Goal: Complete application form: Complete application form

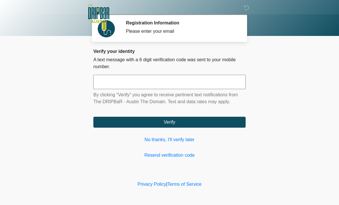
click at [135, 149] on div "Verify your identity A text message with a 6 digit verification code was sent t…" at bounding box center [169, 104] width 152 height 110
click at [107, 88] on input "text" at bounding box center [169, 82] width 152 height 14
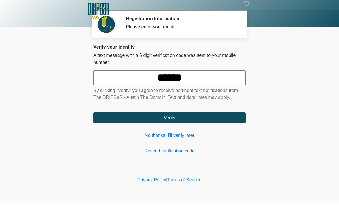
type input "******"
click at [169, 118] on button "Verify" at bounding box center [169, 122] width 152 height 11
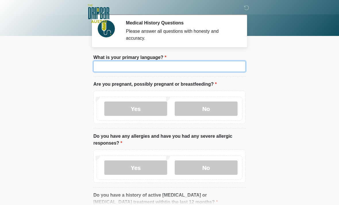
click at [105, 69] on input "What is your primary language?" at bounding box center [169, 66] width 152 height 11
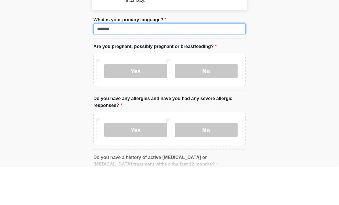
type input "*******"
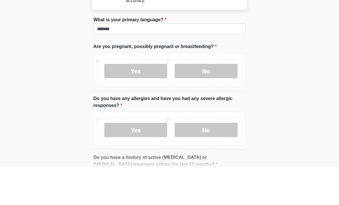
click at [197, 101] on label "No" at bounding box center [206, 108] width 63 height 14
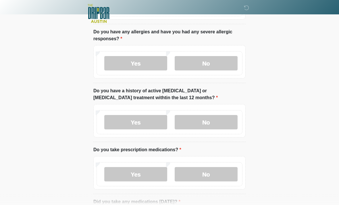
click at [197, 62] on label "No" at bounding box center [206, 63] width 63 height 14
click at [206, 123] on label "No" at bounding box center [206, 122] width 63 height 14
click at [206, 167] on label "No" at bounding box center [206, 174] width 63 height 14
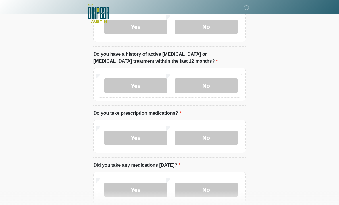
scroll to position [152, 0]
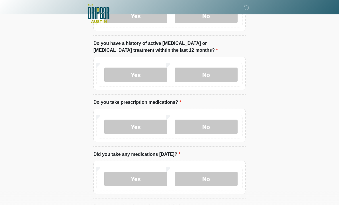
click at [186, 177] on label "No" at bounding box center [206, 178] width 63 height 14
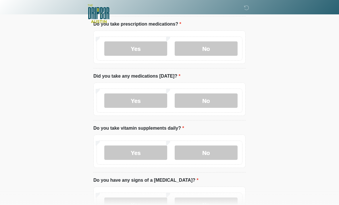
click at [193, 152] on label "No" at bounding box center [206, 152] width 63 height 14
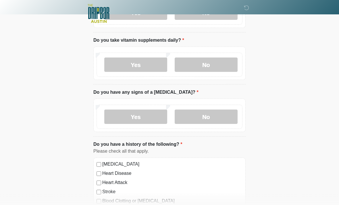
click at [212, 114] on label "No" at bounding box center [206, 117] width 63 height 14
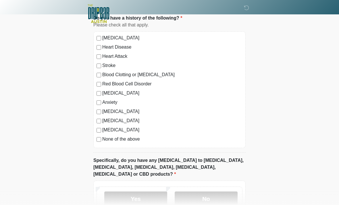
scroll to position [444, 0]
click at [200, 194] on label "No" at bounding box center [206, 198] width 63 height 14
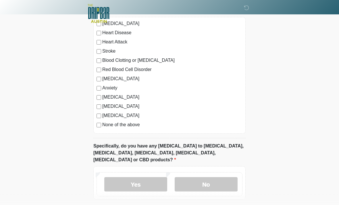
scroll to position [477, 0]
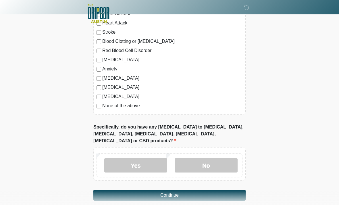
click at [135, 190] on button "Continue" at bounding box center [169, 195] width 152 height 11
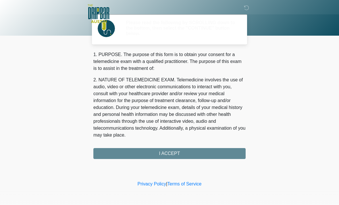
scroll to position [0, 0]
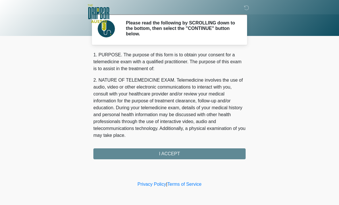
click at [121, 152] on div "1. PURPOSE. The purpose of this form is to obtain your consent for a telemedici…" at bounding box center [169, 105] width 152 height 108
click at [157, 157] on div "1. PURPOSE. The purpose of this form is to obtain your consent for a telemedici…" at bounding box center [169, 105] width 152 height 108
click at [167, 155] on div "1. PURPOSE. The purpose of this form is to obtain your consent for a telemedici…" at bounding box center [169, 105] width 152 height 108
click at [173, 155] on div "1. PURPOSE. The purpose of this form is to obtain your consent for a telemedici…" at bounding box center [169, 105] width 152 height 108
click at [169, 152] on div "1. PURPOSE. The purpose of this form is to obtain your consent for a telemedici…" at bounding box center [169, 105] width 152 height 108
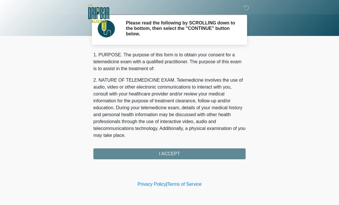
click at [172, 157] on div "1. PURPOSE. The purpose of this form is to obtain your consent for a telemedici…" at bounding box center [169, 105] width 152 height 108
click at [172, 156] on div "1. PURPOSE. The purpose of this form is to obtain your consent for a telemedici…" at bounding box center [169, 105] width 152 height 108
click at [172, 159] on div "1. PURPOSE. The purpose of this form is to obtain your consent for a telemedici…" at bounding box center [169, 105] width 152 height 108
click at [164, 150] on div "1. PURPOSE. The purpose of this form is to obtain your consent for a telemedici…" at bounding box center [169, 105] width 152 height 108
click at [123, 102] on p "2. NATURE OF TELEMEDICINE EXAM. Telemedicine involves the use of audio, video o…" at bounding box center [169, 108] width 152 height 62
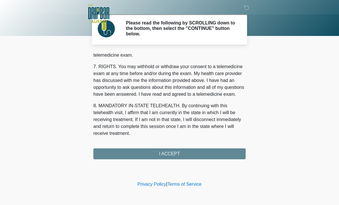
scroll to position [250, 0]
click at [169, 157] on button "I ACCEPT" at bounding box center [169, 153] width 152 height 11
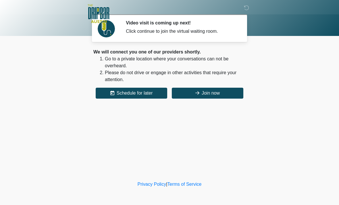
click at [195, 98] on button "Join now" at bounding box center [208, 93] width 72 height 11
